Goal: Navigation & Orientation: Find specific page/section

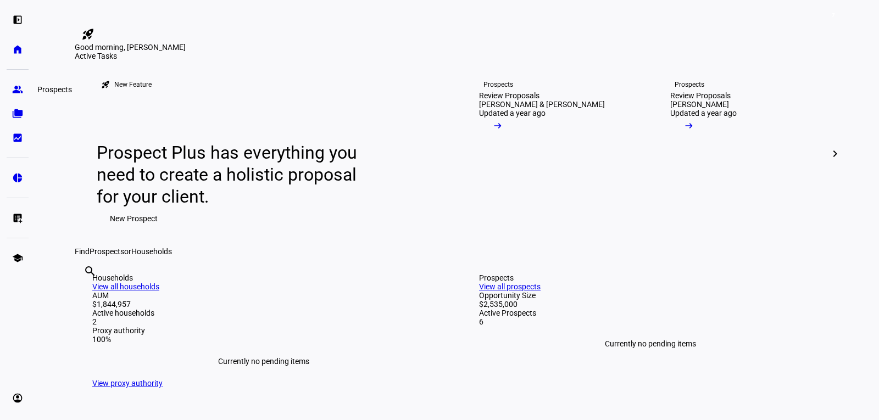
click at [21, 84] on eth-mat-symbol "group" at bounding box center [17, 89] width 11 height 11
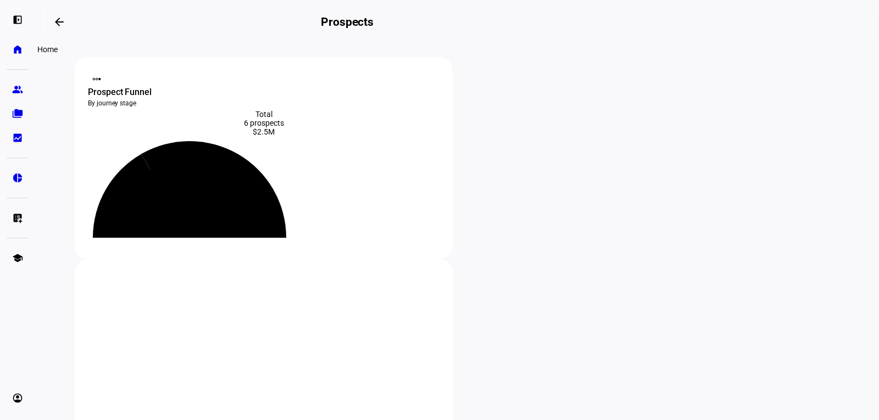
click at [15, 51] on eth-mat-symbol "home" at bounding box center [17, 49] width 11 height 11
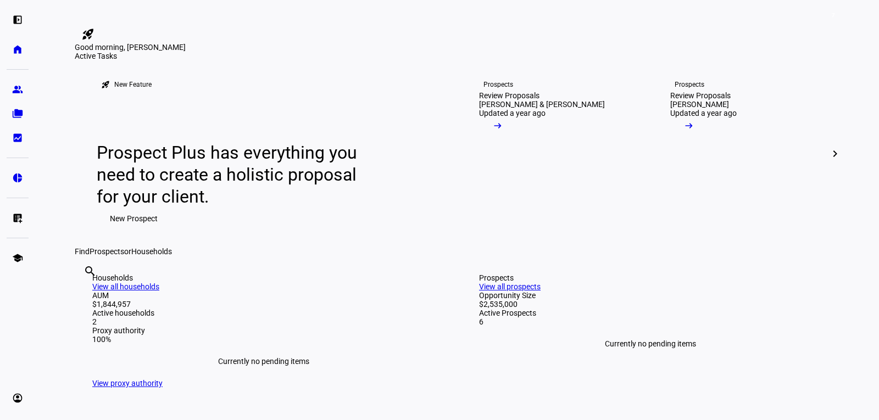
click at [833, 18] on span "7" at bounding box center [833, 15] width 9 height 9
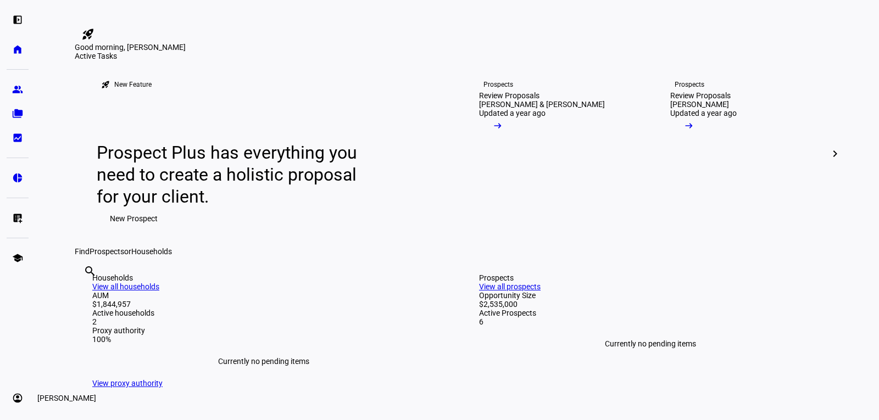
click at [14, 395] on eth-mat-symbol "account_circle" at bounding box center [17, 398] width 11 height 11
click at [53, 366] on span "My Team" at bounding box center [38, 369] width 31 height 11
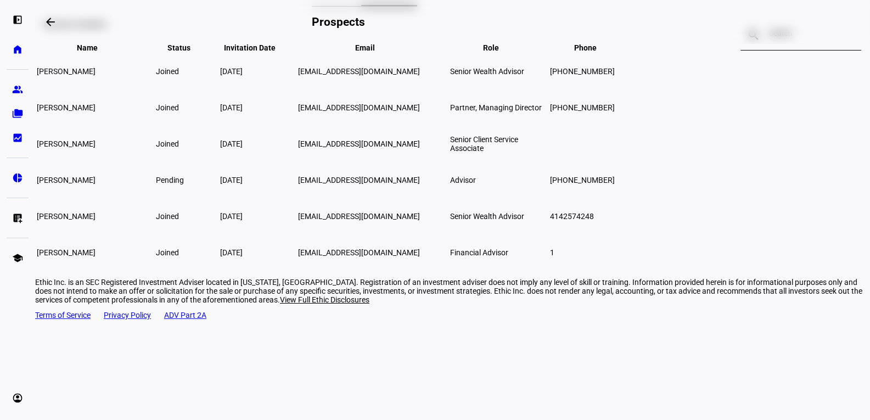
scroll to position [96, 0]
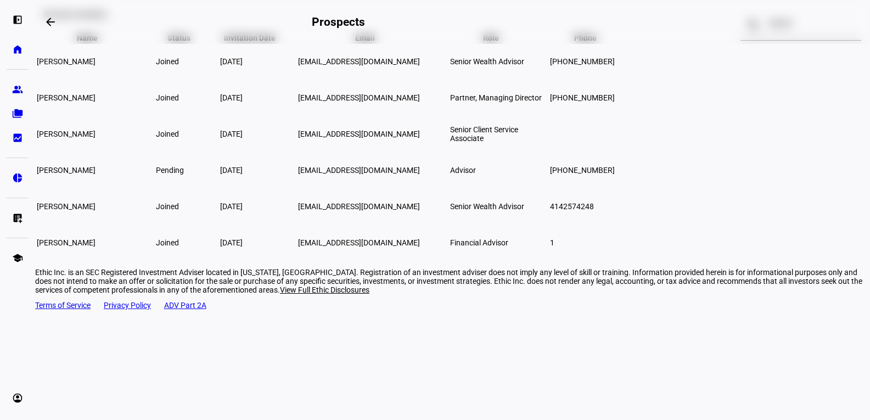
click at [96, 247] on span "[PERSON_NAME]" at bounding box center [66, 242] width 59 height 9
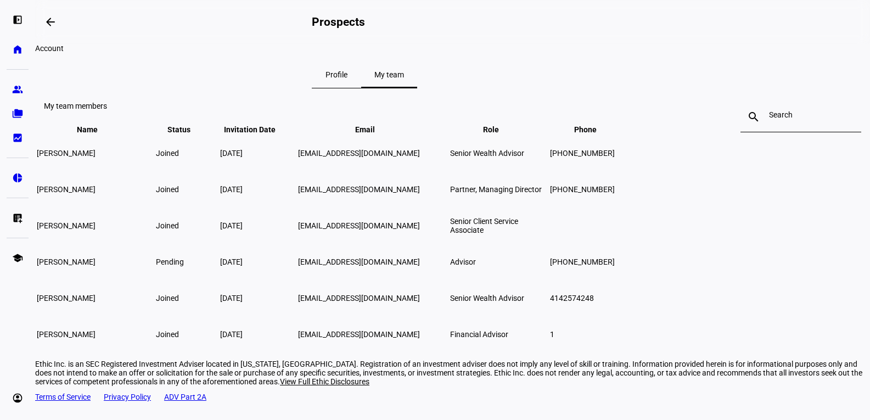
click at [348, 79] on span "Profile" at bounding box center [337, 75] width 22 height 8
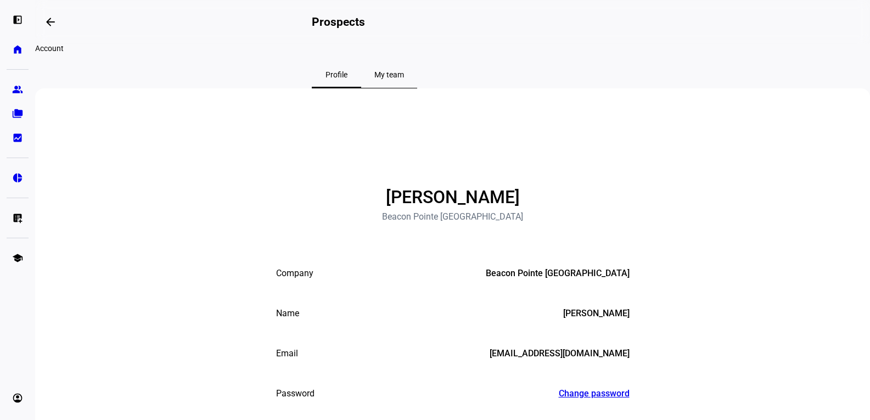
click at [404, 88] on span "My team" at bounding box center [390, 75] width 30 height 26
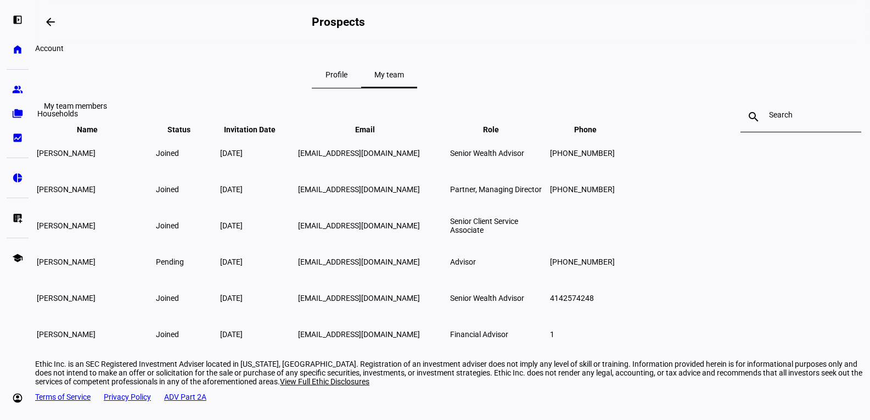
click at [20, 111] on eth-mat-symbol "folder_copy" at bounding box center [17, 113] width 11 height 11
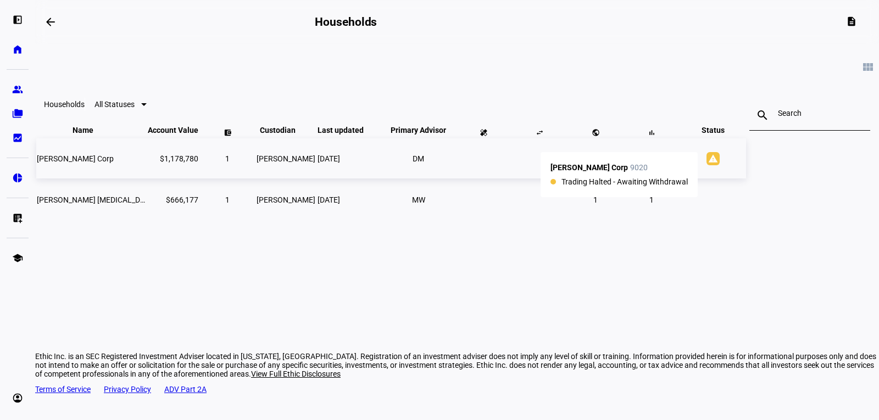
click at [719, 165] on mat-icon "warning" at bounding box center [712, 158] width 13 height 13
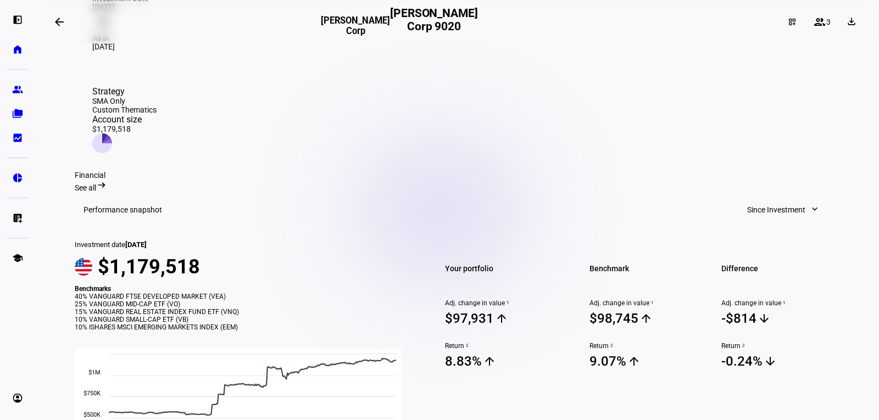
scroll to position [275, 0]
